Goal: Task Accomplishment & Management: Manage account settings

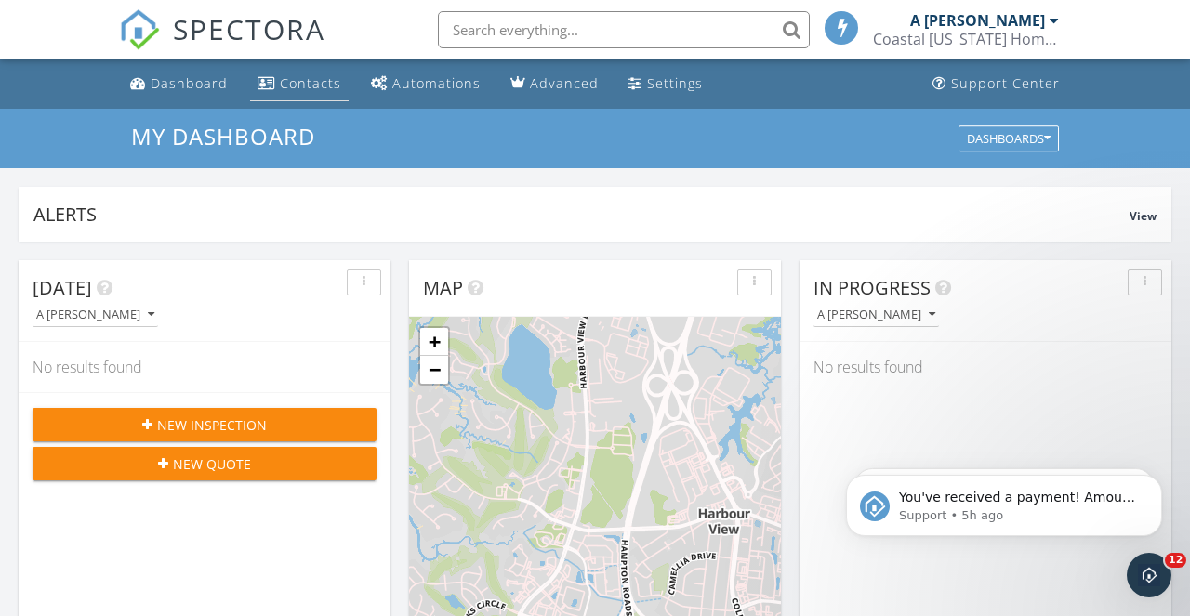
click at [302, 96] on link "Contacts" at bounding box center [299, 84] width 99 height 34
click at [559, 92] on link "Advanced" at bounding box center [554, 84] width 103 height 34
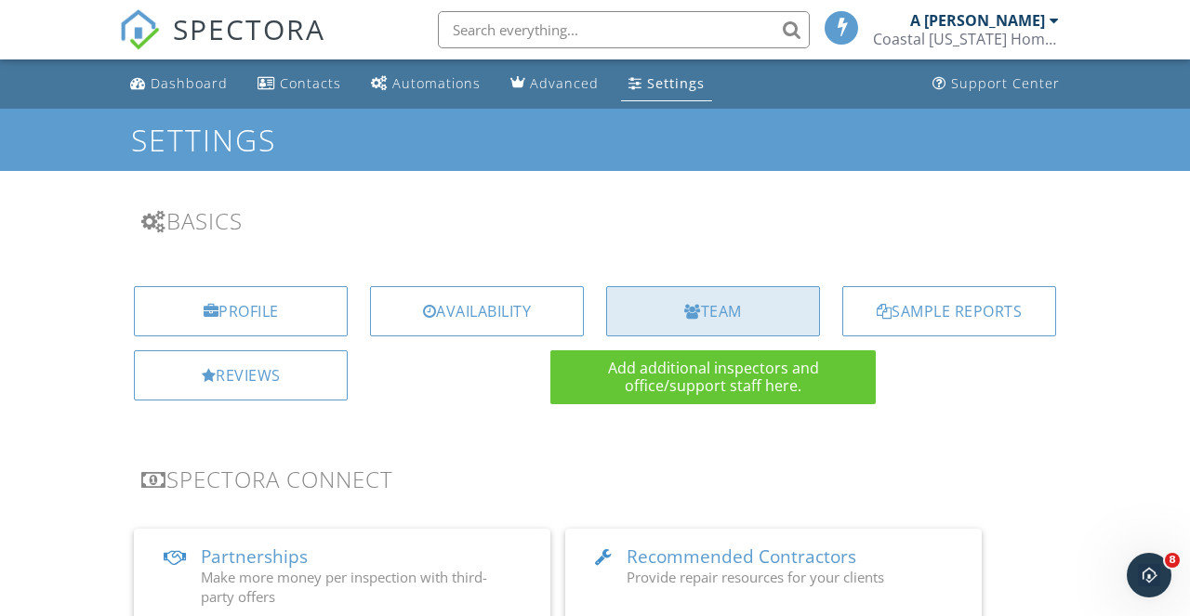
click at [677, 312] on div "Team" at bounding box center [713, 311] width 214 height 50
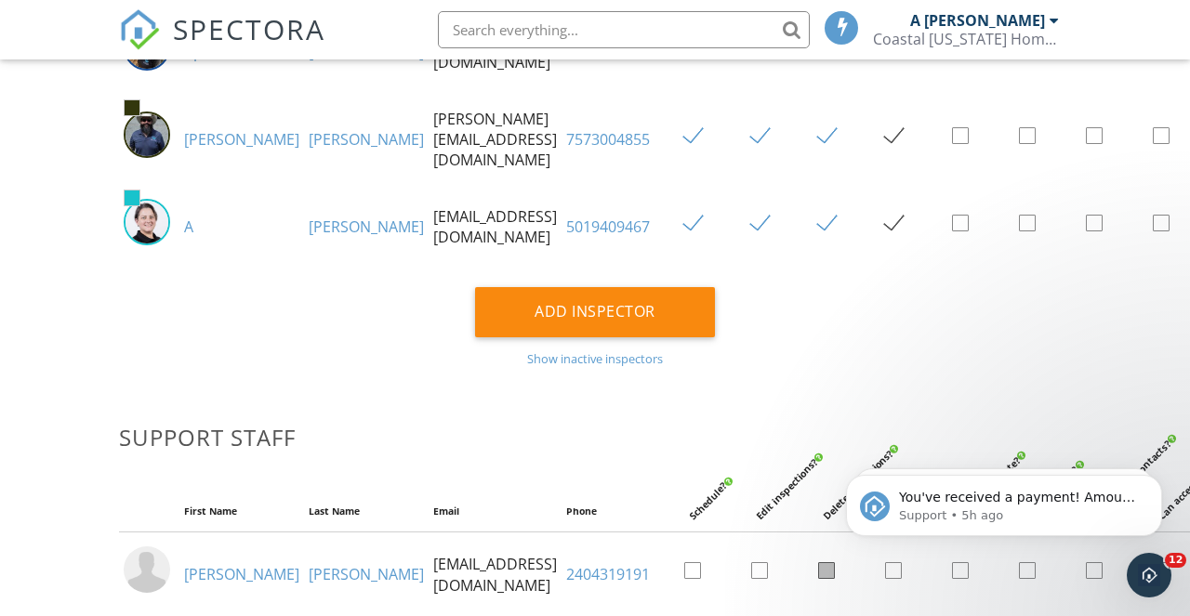
scroll to position [396, 0]
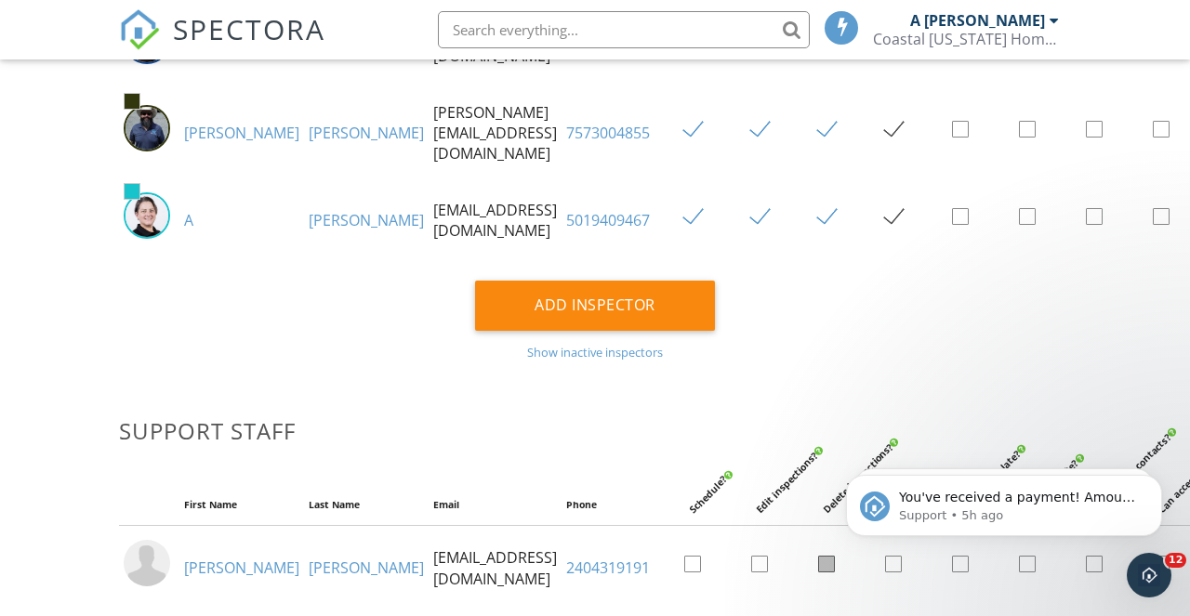
click at [587, 217] on link "5019409467" at bounding box center [608, 220] width 84 height 20
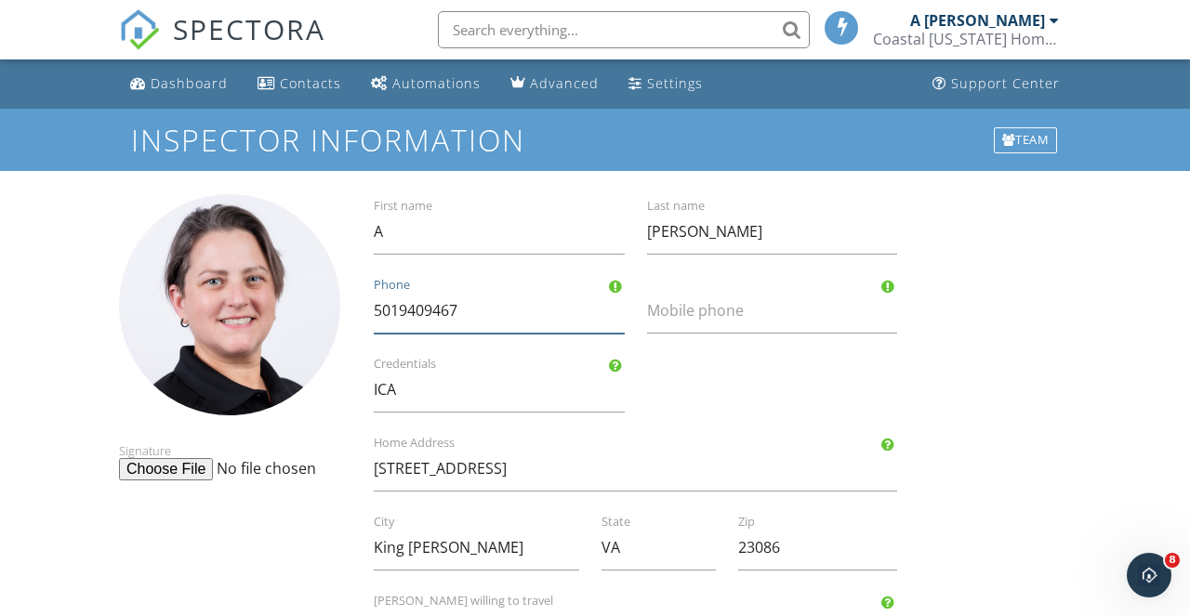
click at [465, 313] on input "5019409467" at bounding box center [499, 311] width 251 height 46
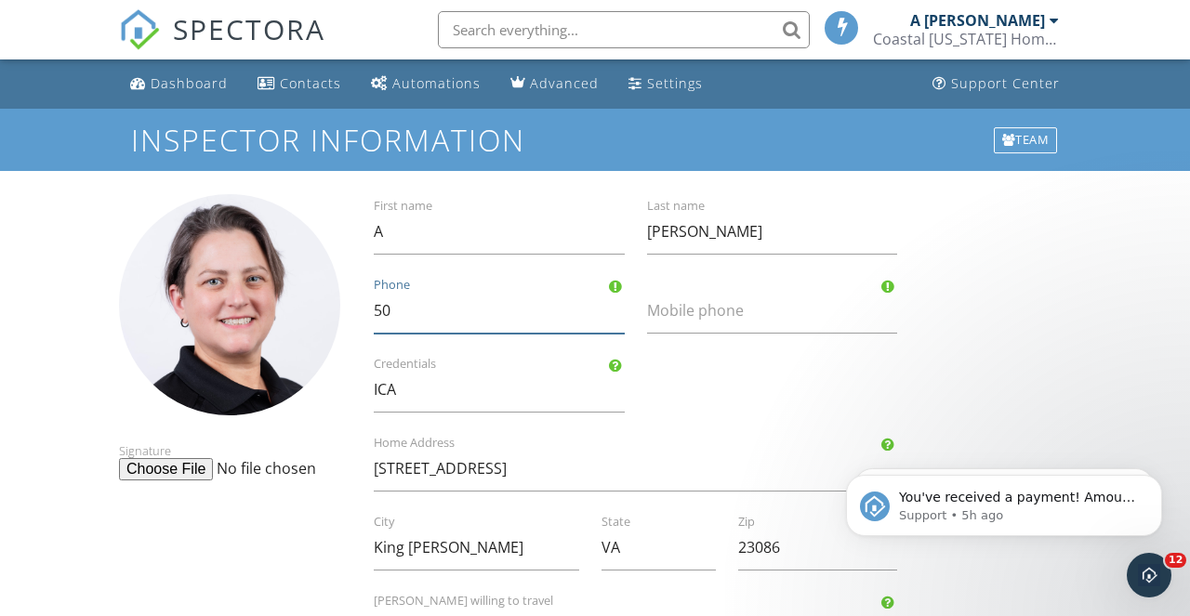
type input "5"
type input "[PHONE_NUMBER]"
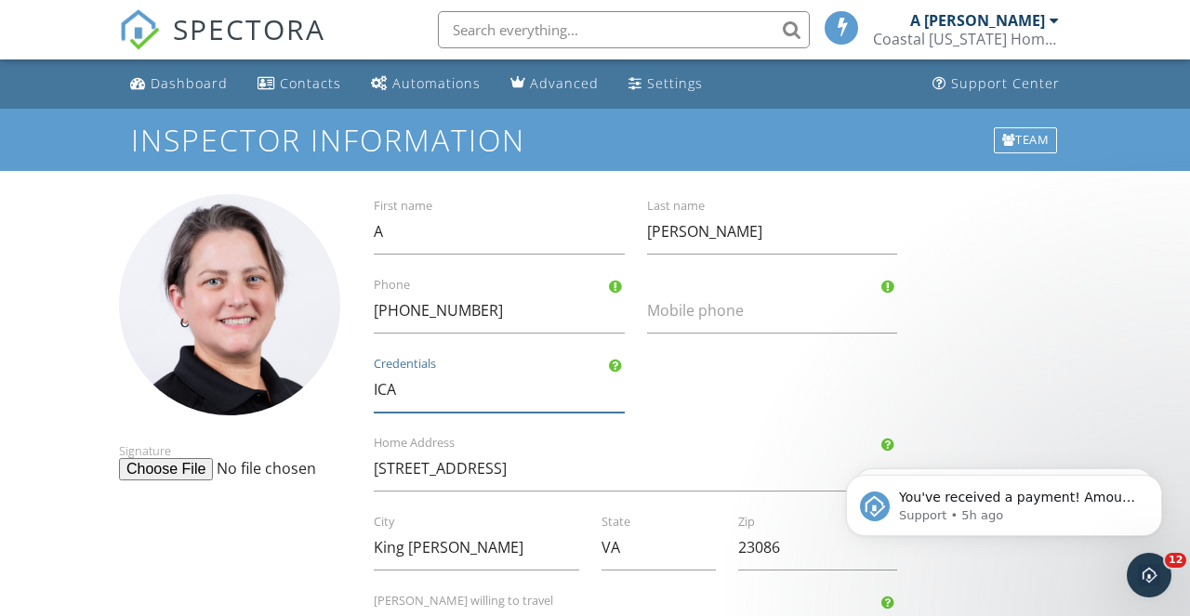
click at [408, 395] on input "ICA" at bounding box center [499, 390] width 251 height 46
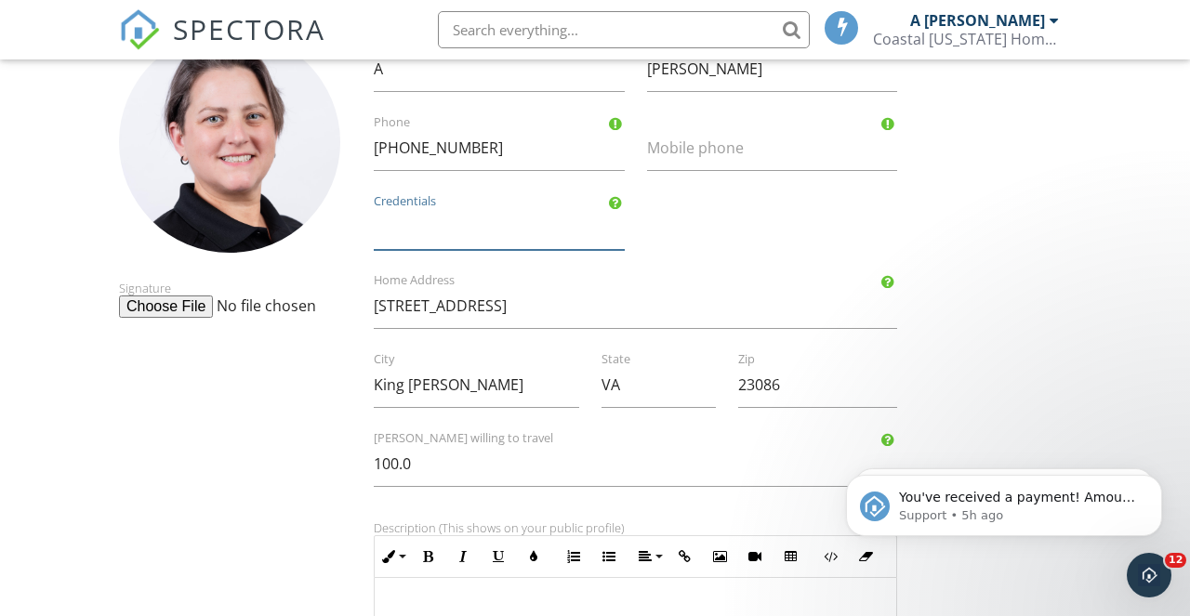
scroll to position [167, 0]
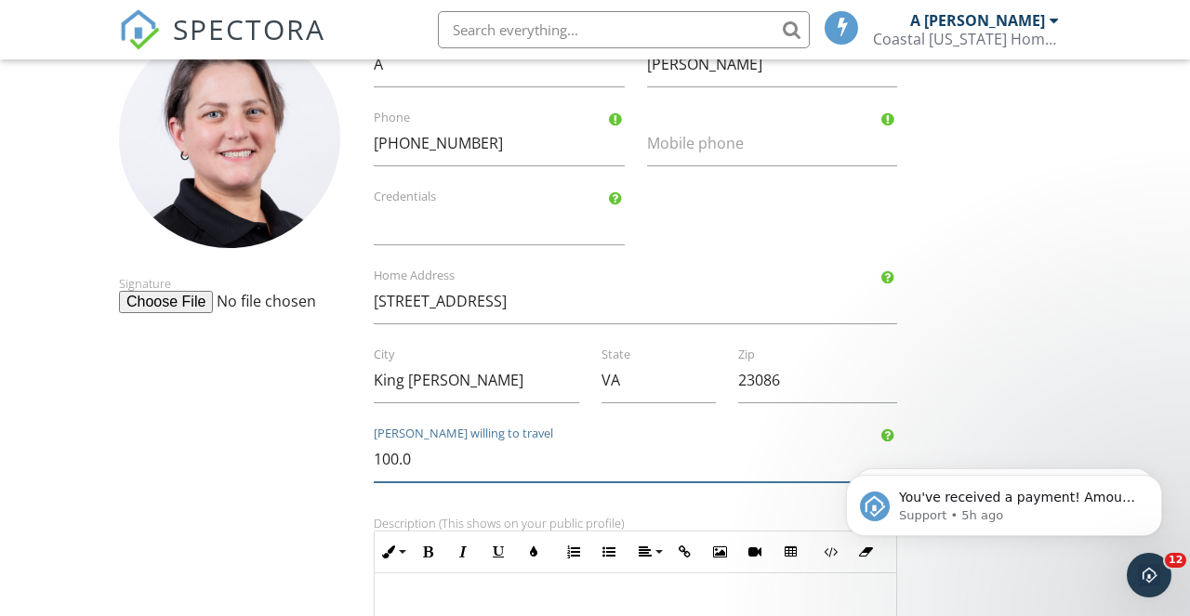
click at [396, 460] on input "100.0" at bounding box center [635, 460] width 523 height 46
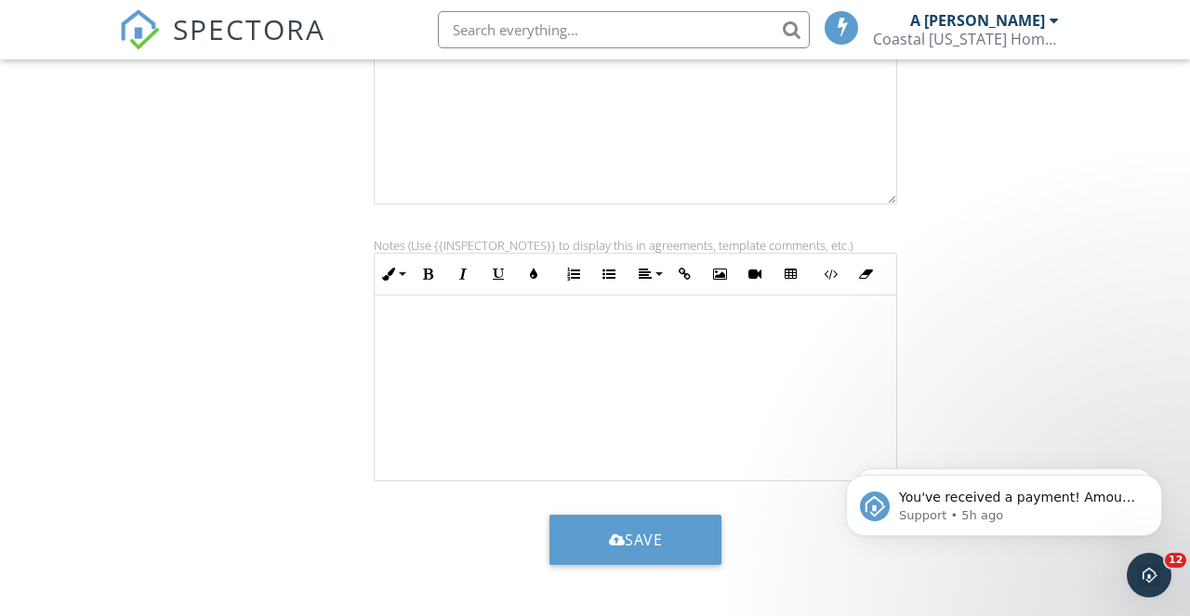
scroll to position [722, 0]
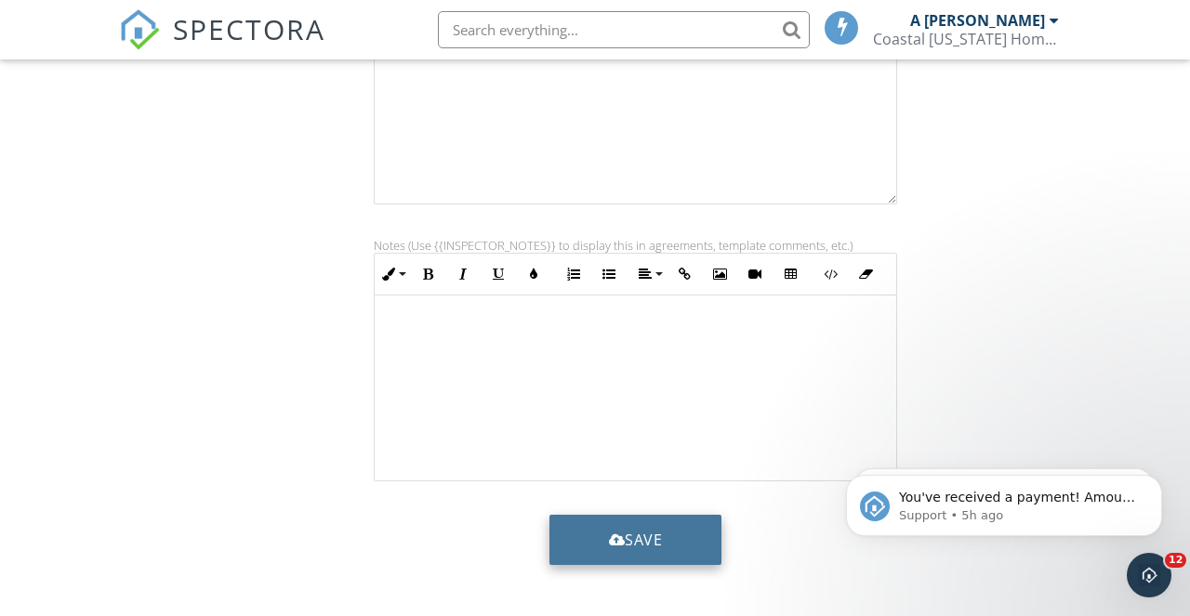
type input "70.0"
click at [613, 558] on button "Save" at bounding box center [635, 540] width 173 height 50
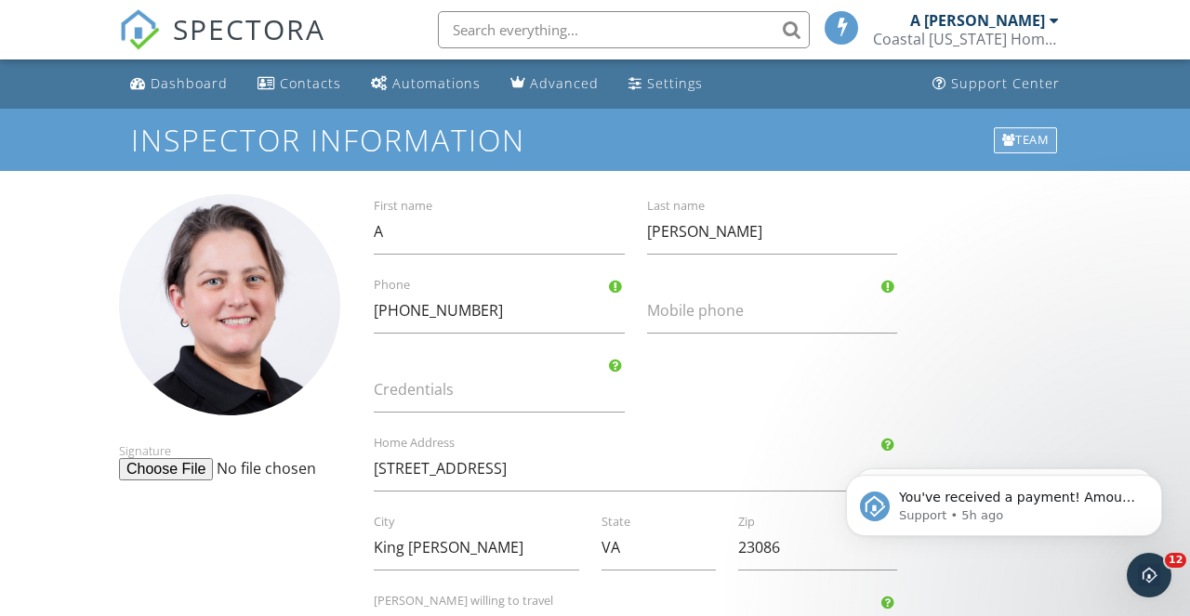
click at [1019, 135] on div "Team" at bounding box center [1025, 140] width 64 height 26
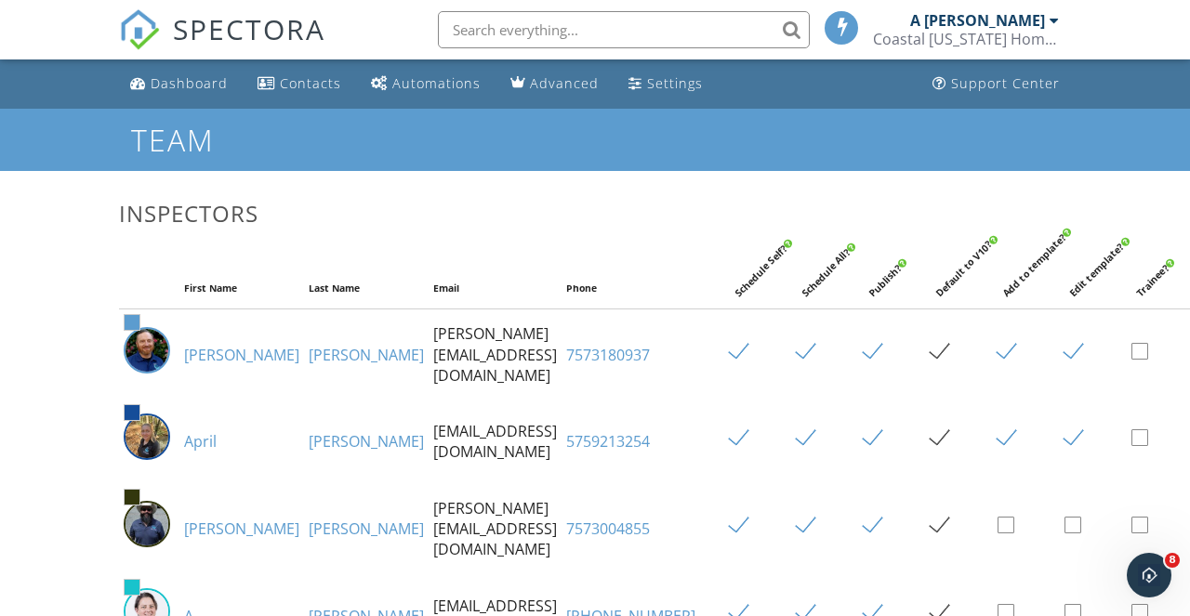
click at [214, 365] on link "[PERSON_NAME]" at bounding box center [241, 355] width 115 height 20
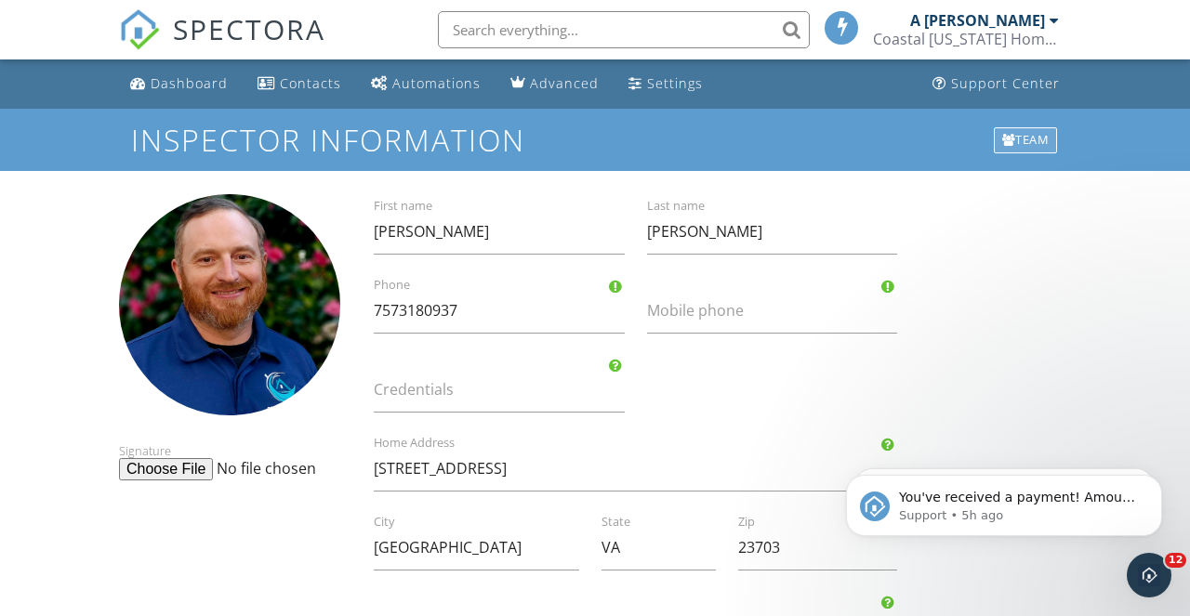
click at [1026, 135] on div "Team" at bounding box center [1025, 140] width 64 height 26
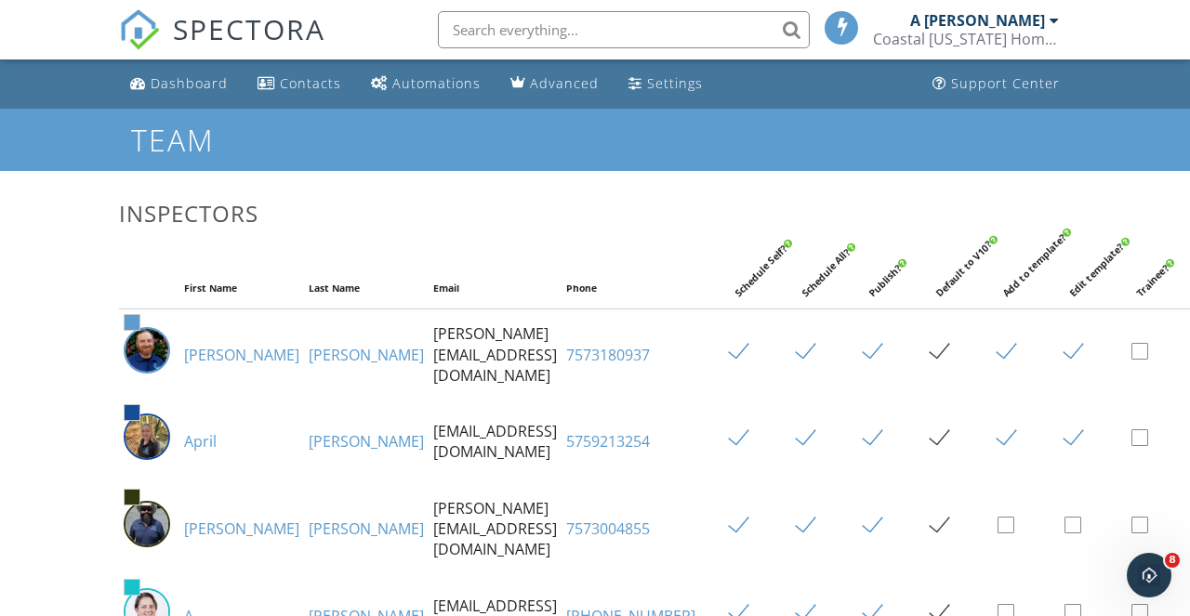
click at [164, 442] on img at bounding box center [147, 437] width 46 height 46
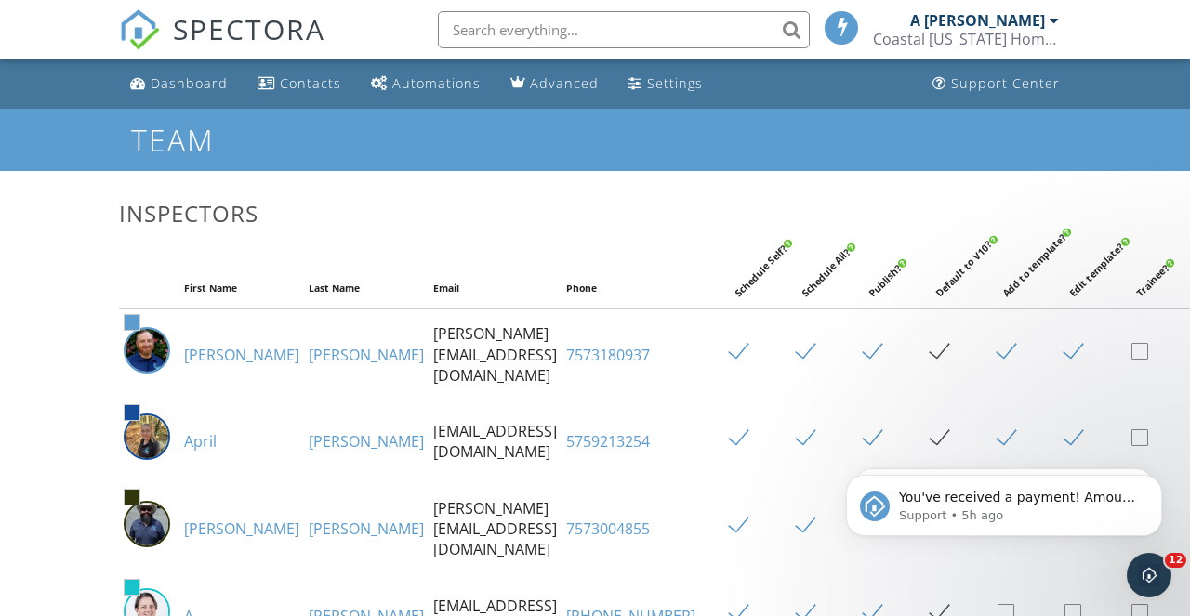
click at [197, 444] on link "April" at bounding box center [200, 441] width 33 height 20
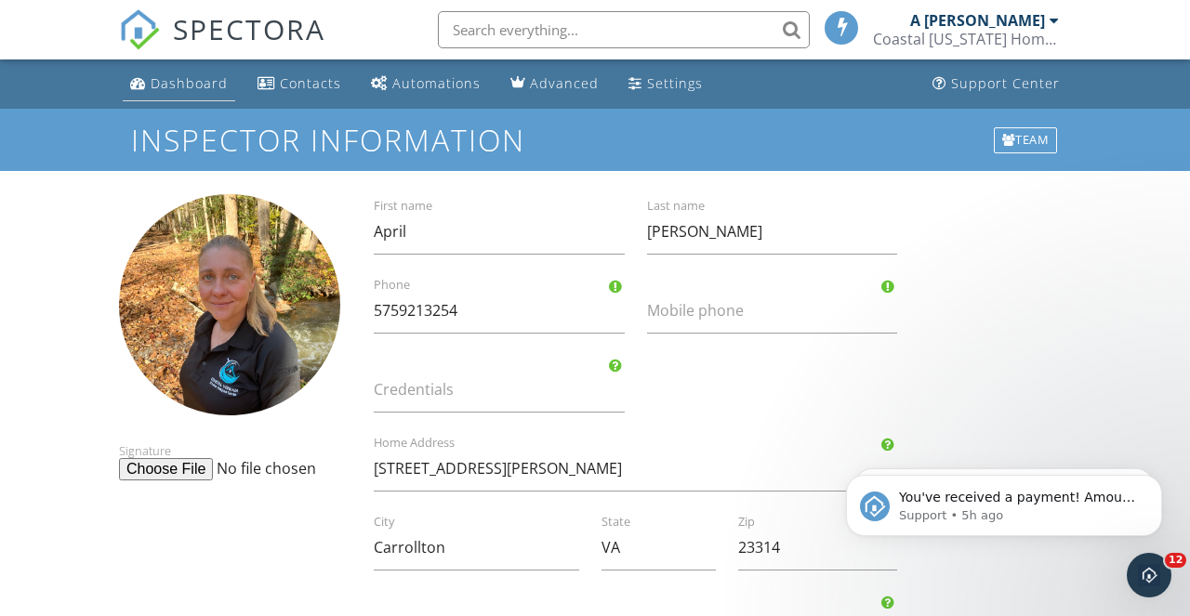
click at [194, 86] on div "Dashboard" at bounding box center [189, 83] width 77 height 18
